Goal: Check status: Check status

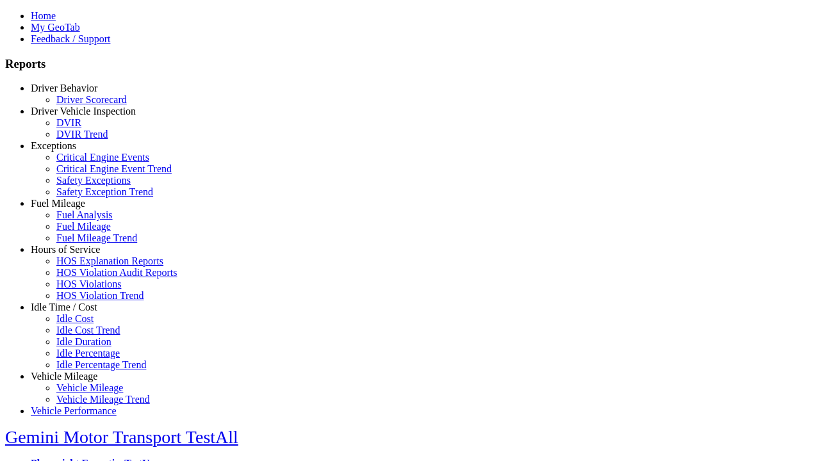
click at [74, 94] on link "Driver Behavior" at bounding box center [64, 88] width 67 height 11
click at [83, 104] on link "Driver Scorecard" at bounding box center [91, 98] width 70 height 11
